Goal: Task Accomplishment & Management: Use online tool/utility

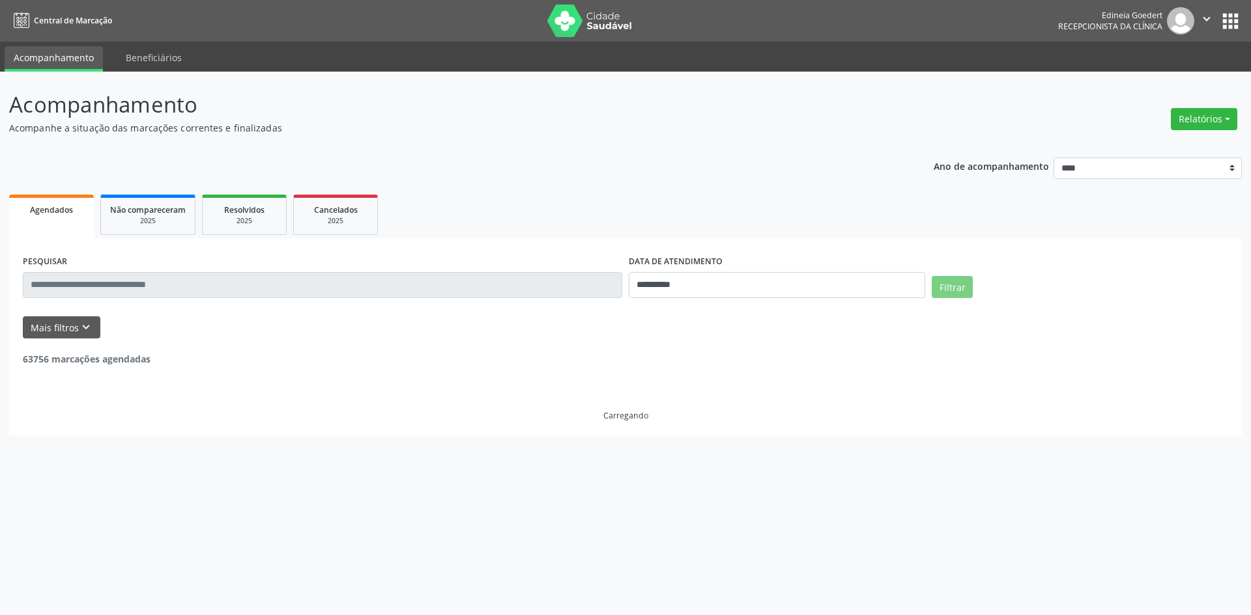
select select "*"
click at [799, 282] on input "**********" at bounding box center [777, 285] width 296 height 26
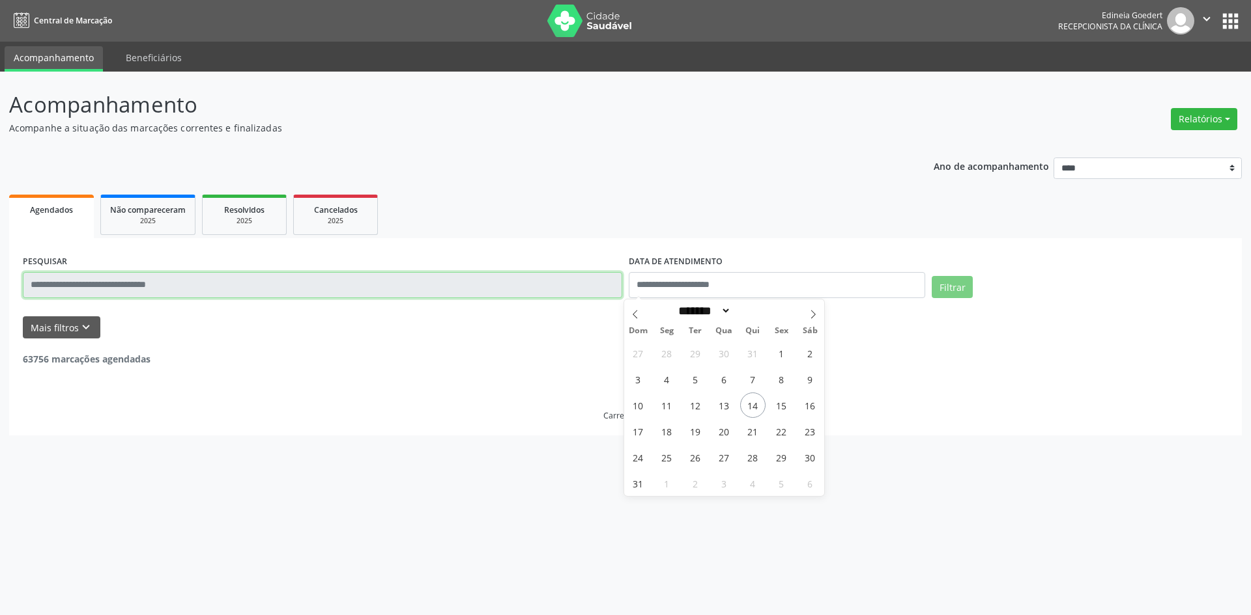
click at [525, 296] on input "text" at bounding box center [322, 285] width 599 height 26
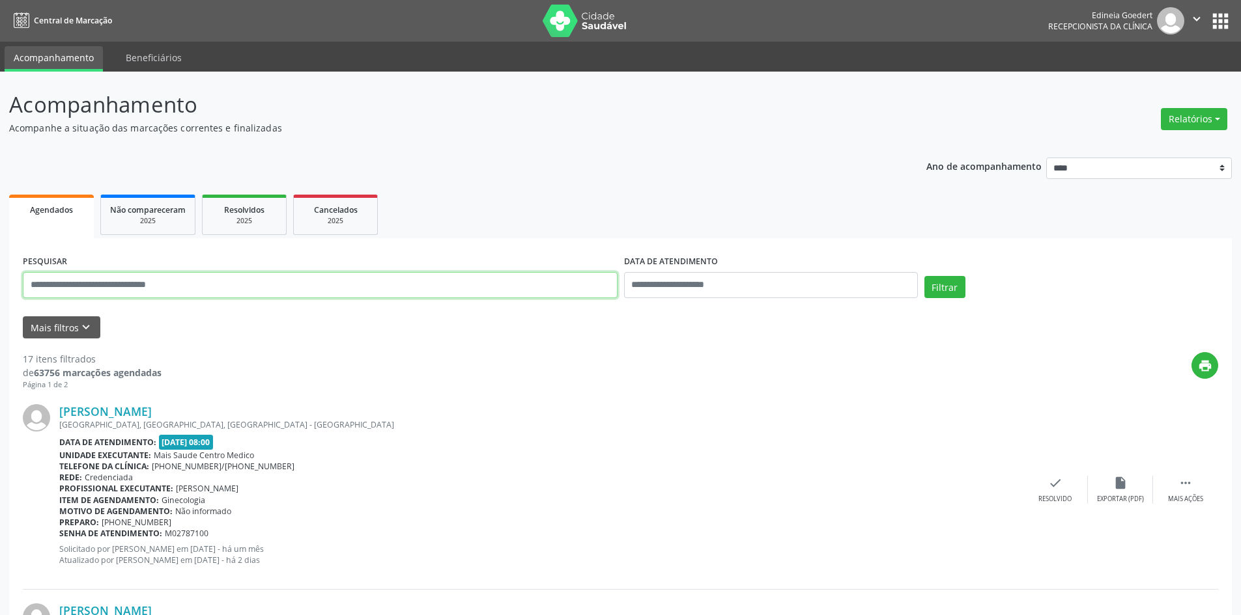
click at [522, 293] on input "text" at bounding box center [320, 285] width 595 height 26
type input "**********"
click at [929, 290] on button "Filtrar" at bounding box center [944, 287] width 41 height 22
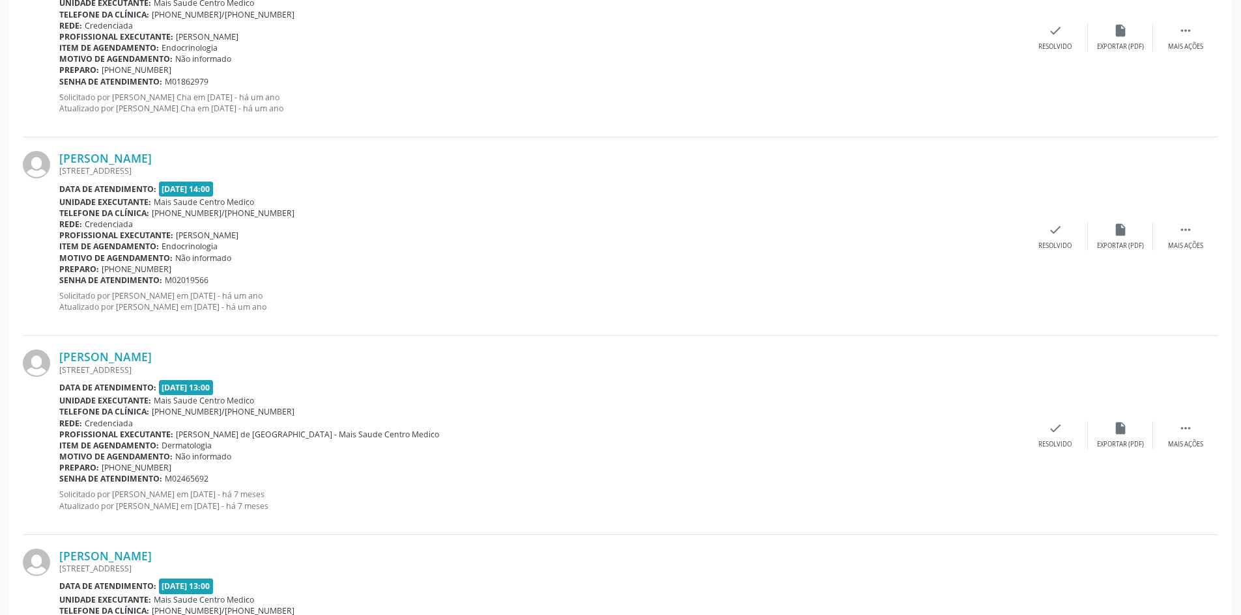
scroll to position [991, 0]
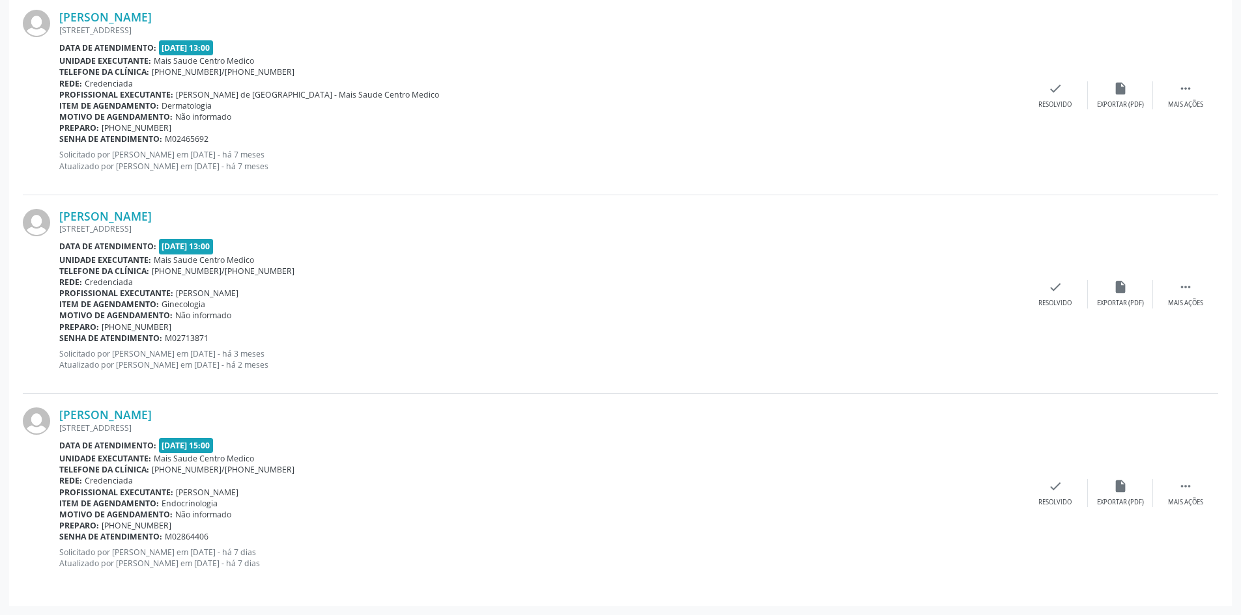
drag, startPoint x: 847, startPoint y: 364, endPoint x: 1006, endPoint y: 367, distance: 158.3
click at [857, 363] on p "Solicitado por [PERSON_NAME] em [DATE] - há 3 meses Atualizado por [PERSON_NAME…" at bounding box center [540, 359] width 963 height 22
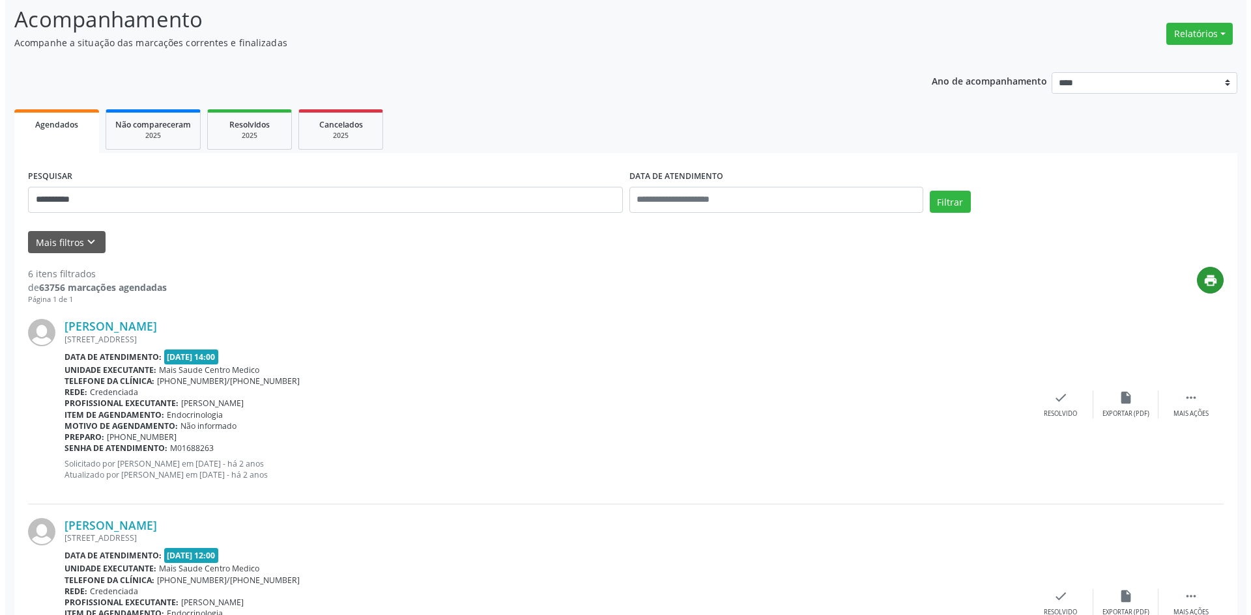
scroll to position [79, 0]
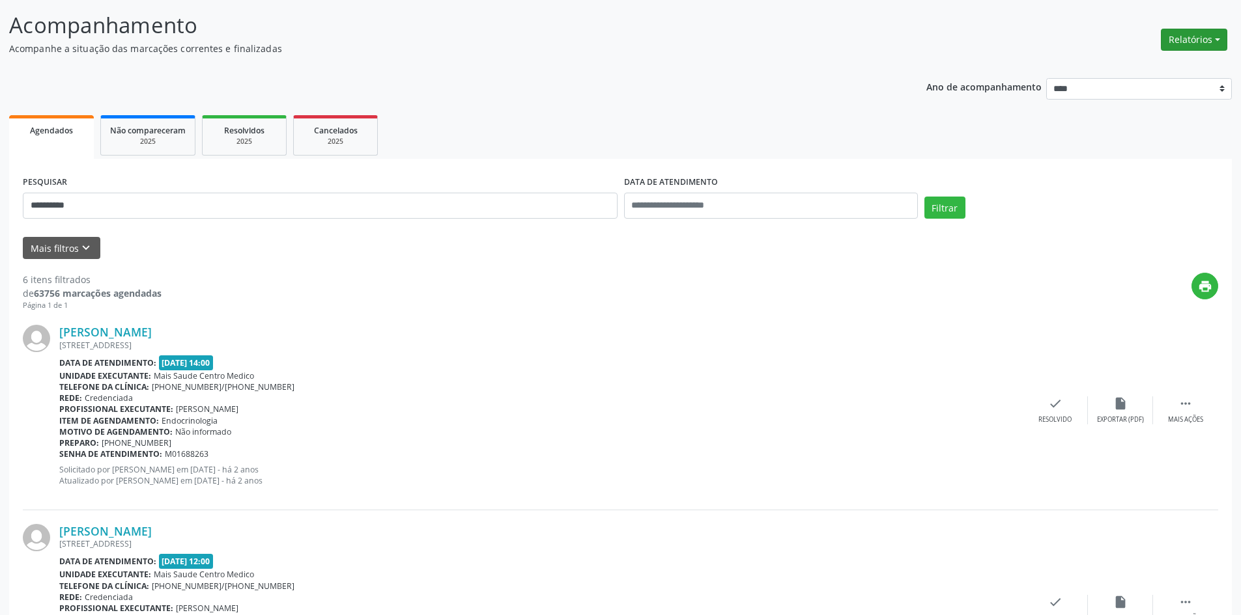
click at [1195, 47] on button "Relatórios" at bounding box center [1194, 40] width 66 height 22
click at [1175, 63] on link "Agendamentos" at bounding box center [1158, 68] width 140 height 18
select select "*"
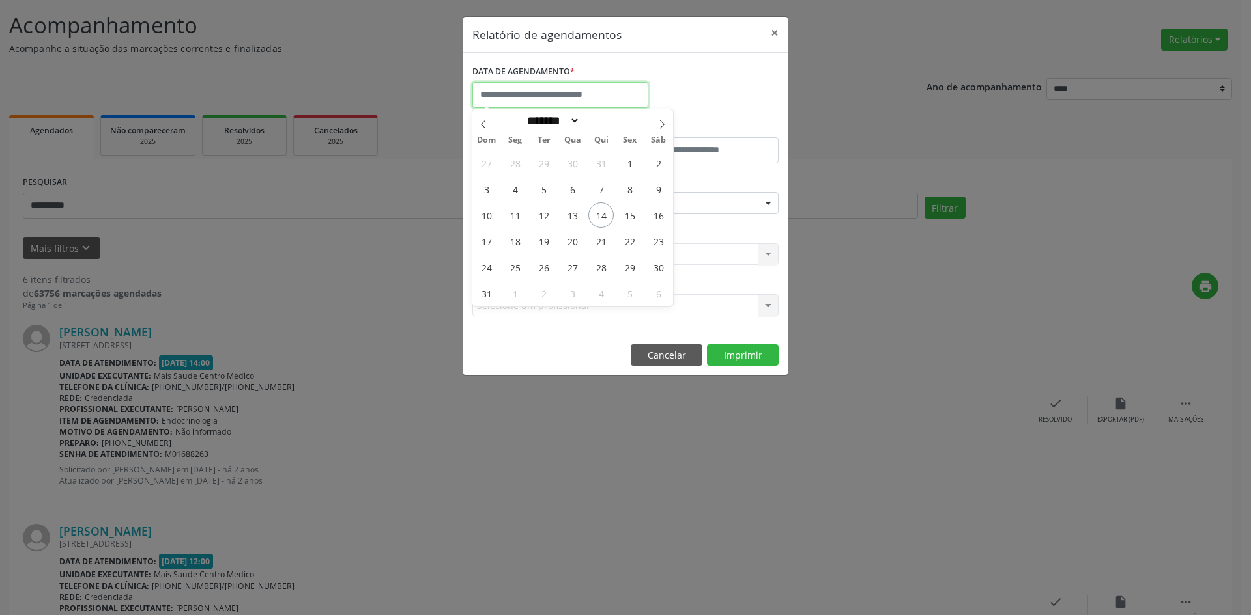
drag, startPoint x: 575, startPoint y: 89, endPoint x: 664, endPoint y: 91, distance: 88.6
click at [576, 88] on input "text" at bounding box center [560, 95] width 176 height 26
click at [601, 216] on span "14" at bounding box center [600, 215] width 25 height 25
type input "**********"
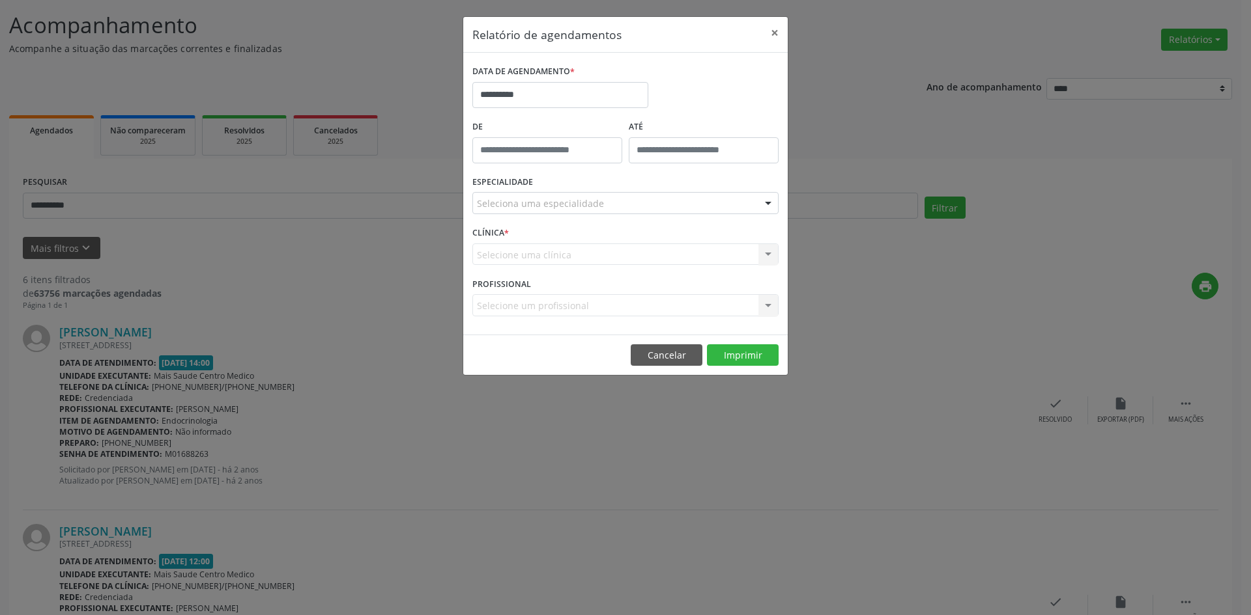
click at [694, 203] on div "Seleciona uma especialidade" at bounding box center [625, 203] width 306 height 22
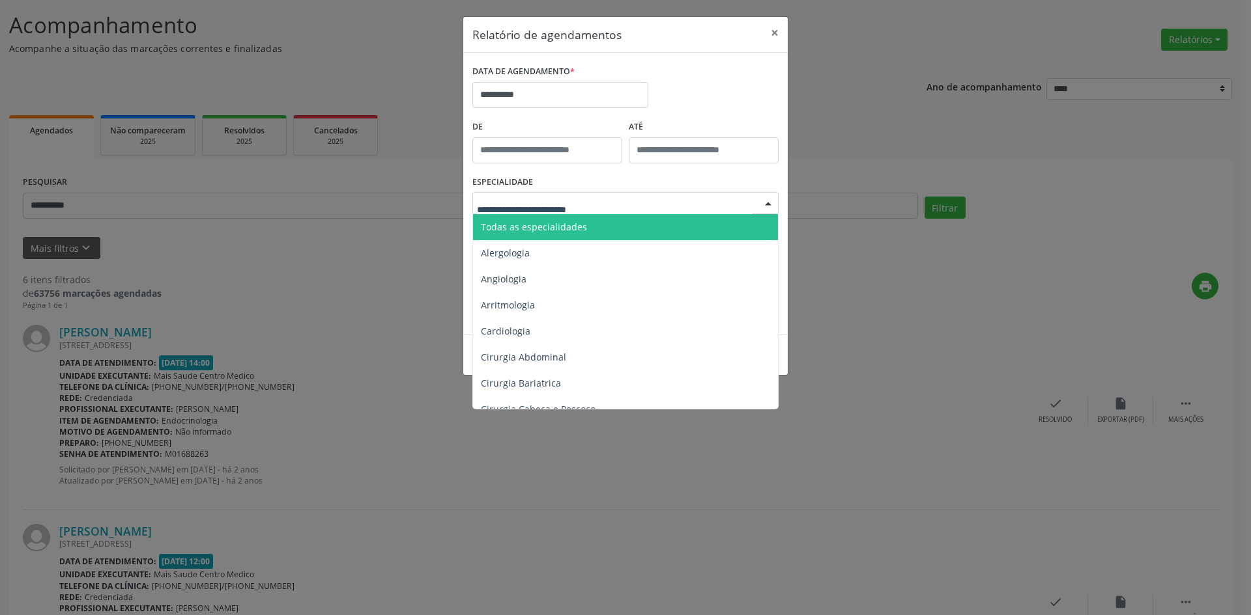
click at [609, 238] on span "Todas as especialidades" at bounding box center [626, 227] width 307 height 26
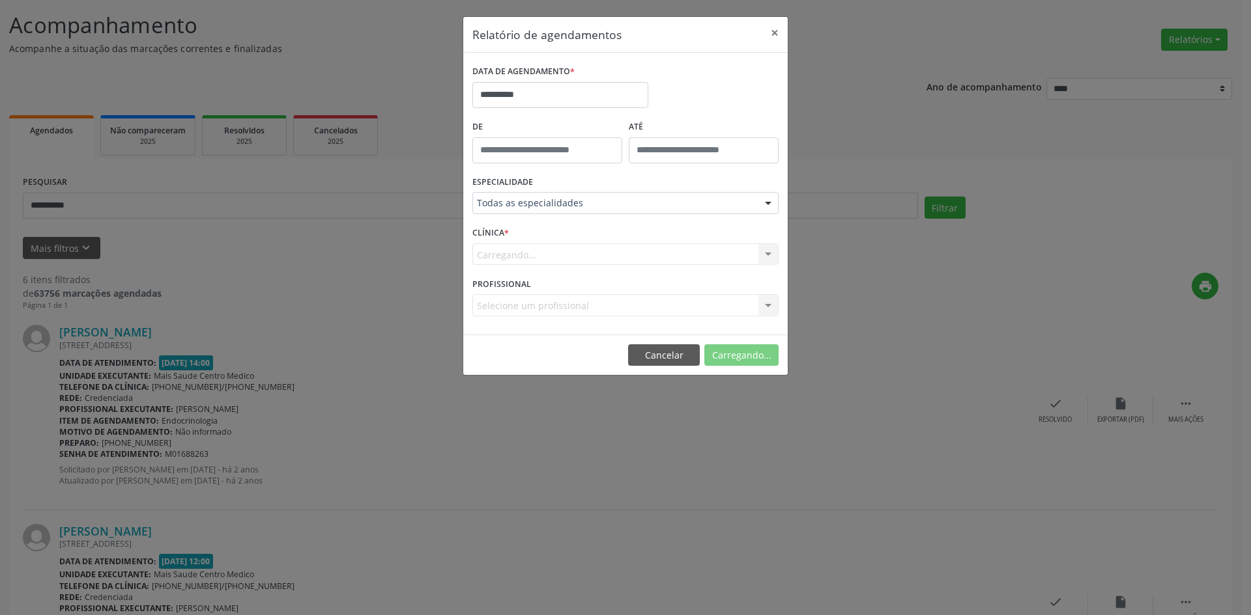
click at [716, 360] on button "Carregando..." at bounding box center [741, 356] width 74 height 22
click at [584, 92] on input "**********" at bounding box center [560, 95] width 176 height 26
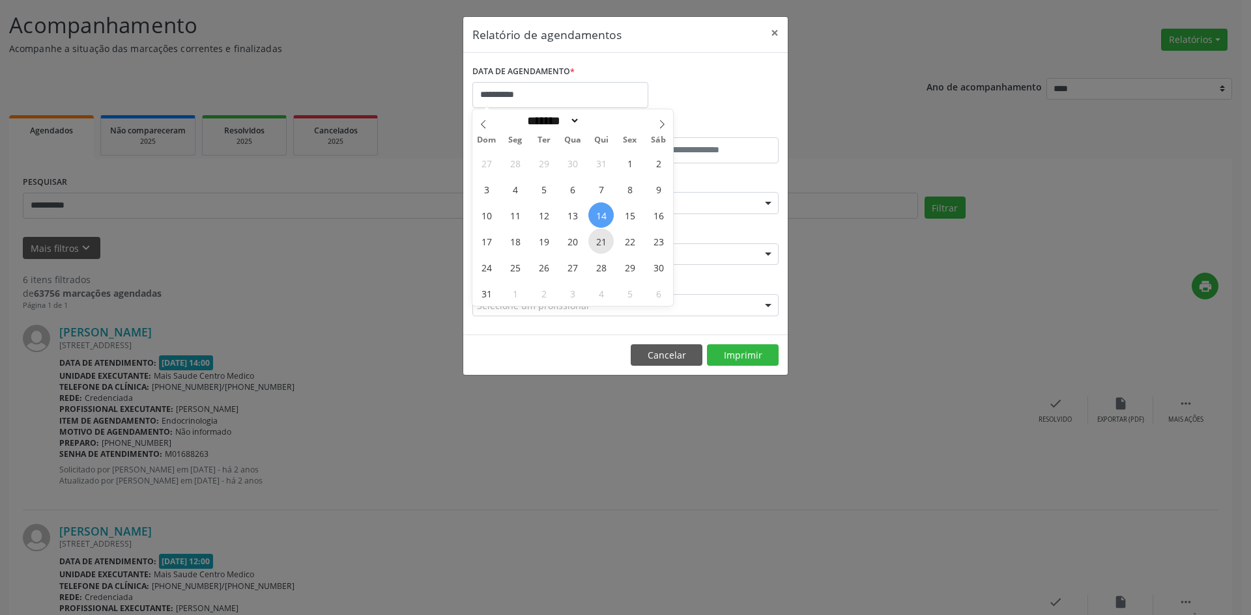
click at [598, 244] on span "21" at bounding box center [600, 241] width 25 height 25
type input "**********"
click at [598, 244] on span "21" at bounding box center [600, 241] width 25 height 25
select select "*"
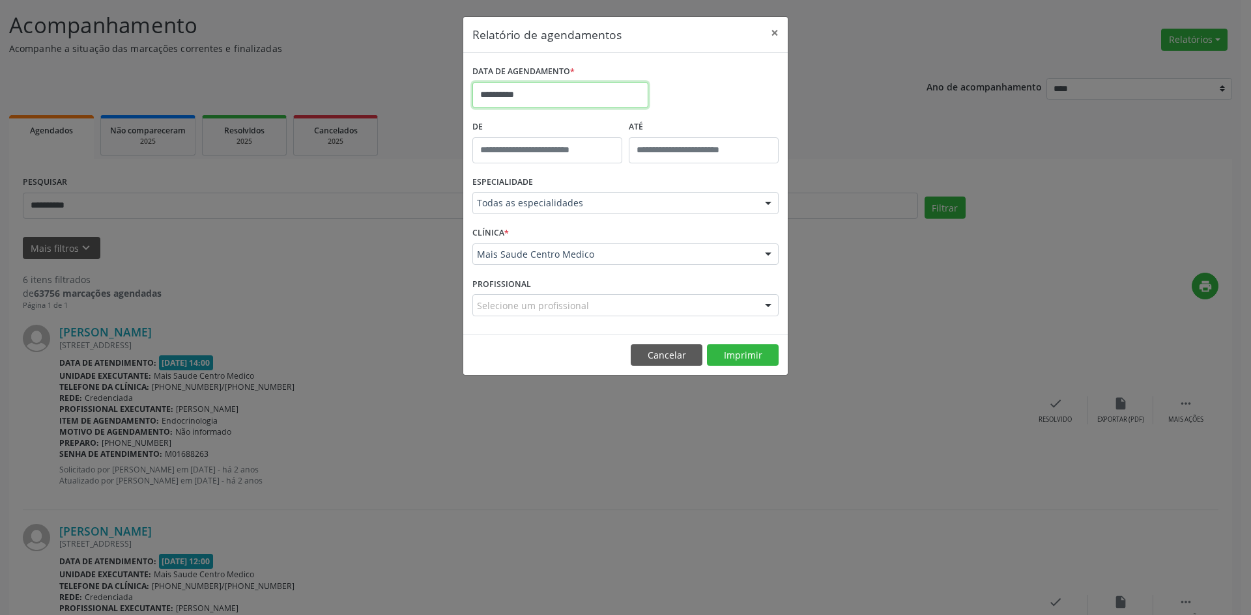
click at [608, 98] on input "**********" at bounding box center [560, 95] width 176 height 26
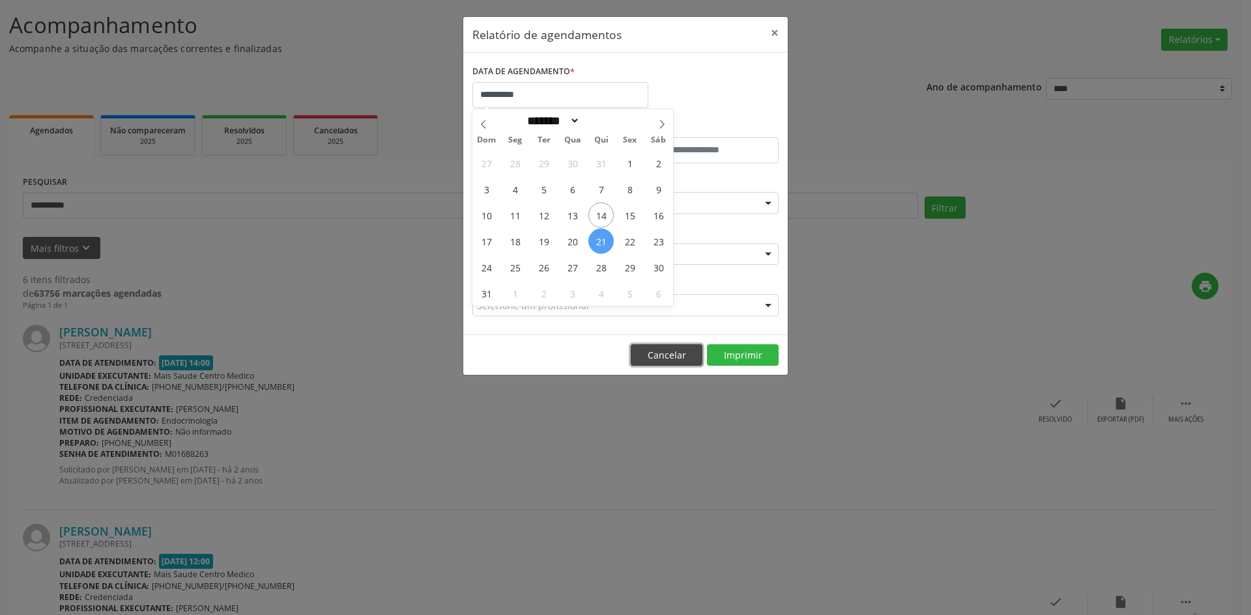
click at [665, 348] on button "Cancelar" at bounding box center [666, 356] width 72 height 22
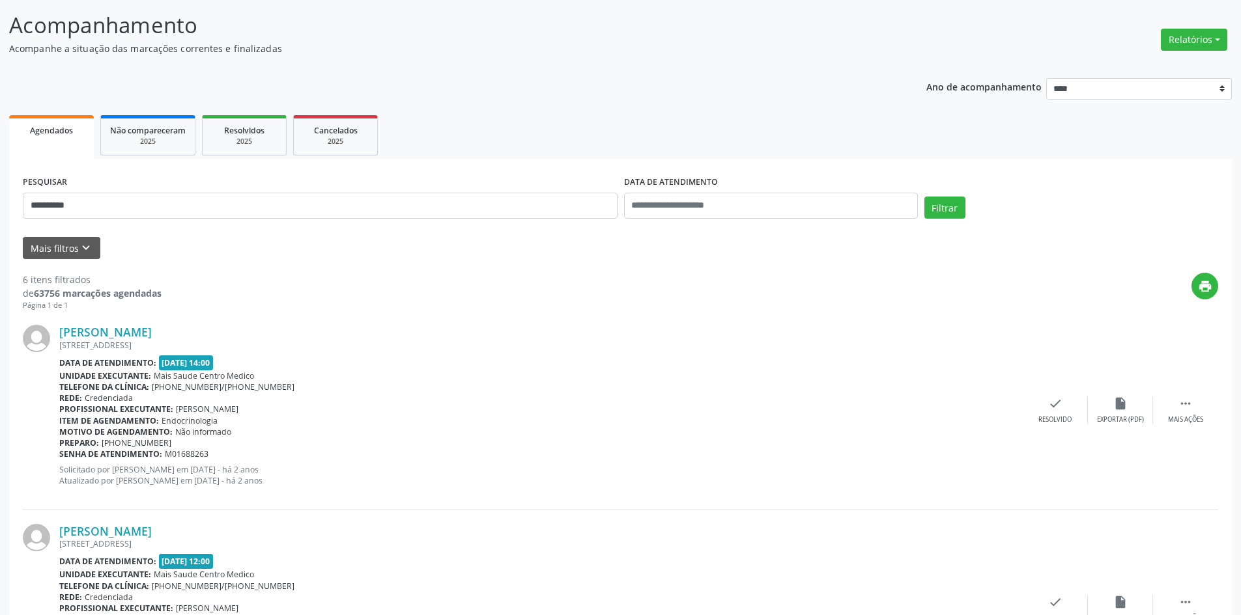
click at [885, 326] on div "[PERSON_NAME]" at bounding box center [540, 332] width 963 height 14
click at [1196, 33] on button "Relatórios" at bounding box center [1194, 40] width 66 height 22
click at [1132, 74] on link "Agendamentos" at bounding box center [1158, 68] width 140 height 18
select select "*"
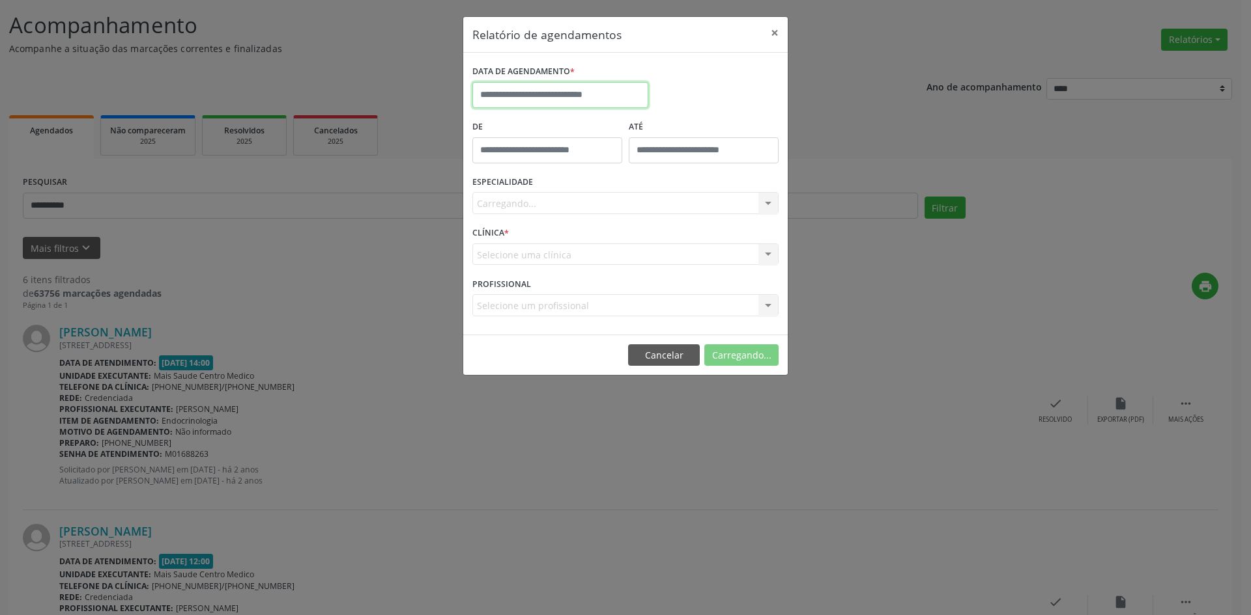
click at [630, 98] on input "text" at bounding box center [560, 95] width 176 height 26
